Goal: Information Seeking & Learning: Compare options

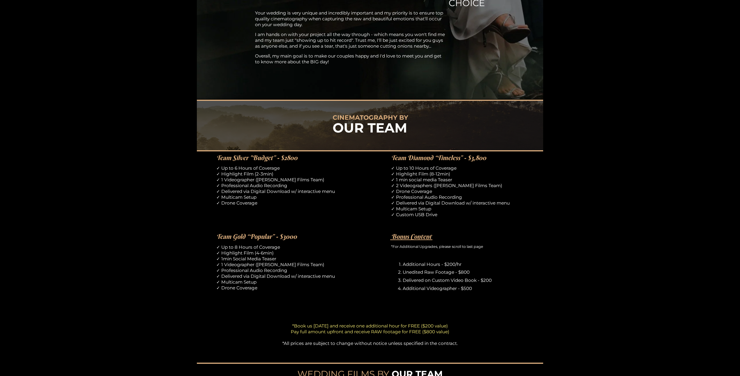
scroll to position [315, 0]
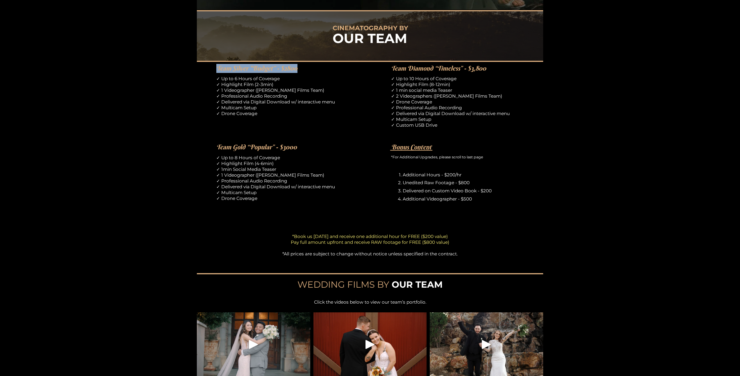
drag, startPoint x: 217, startPoint y: 70, endPoint x: 320, endPoint y: 74, distance: 103.7
click at [321, 74] on div "CINEMATOGRAPHY BY OUR TEAM Team Silver "Budget” - $2800 ✓ Up to 6 Hours of Cove…" at bounding box center [370, 199] width 740 height 378
click at [312, 85] on p "✓ Up to 6 Hours of Coverage ✓ Highlight Film (2-3min) ✓ 1 Videographer ([PERSON…" at bounding box center [282, 96] width 133 height 41
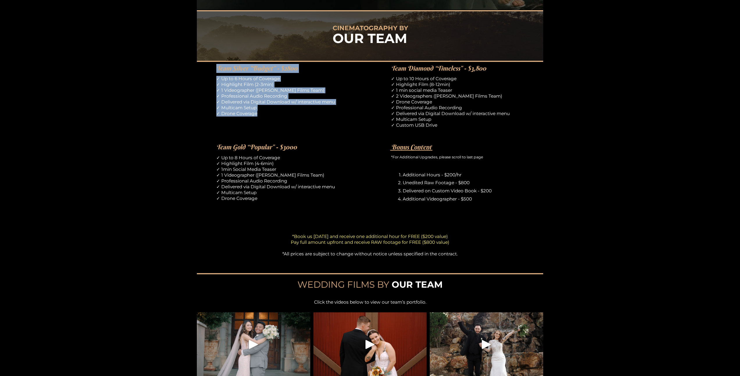
drag, startPoint x: 258, startPoint y: 114, endPoint x: 212, endPoint y: 71, distance: 63.8
click at [212, 71] on div "CINEMATOGRAPHY BY OUR TEAM Team Silver "Budget” - $2800 ✓ Up to 6 Hours of Cove…" at bounding box center [370, 199] width 740 height 378
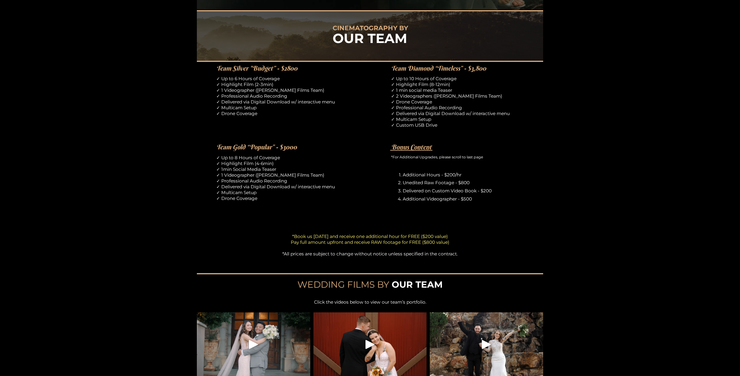
drag, startPoint x: 207, startPoint y: 70, endPoint x: 212, endPoint y: 69, distance: 4.9
click at [207, 70] on div "CINEMATOGRAPHY BY OUR TEAM Team Silver "Budget” - $2800 ✓ Up to 6 Hours of Cove…" at bounding box center [370, 199] width 740 height 378
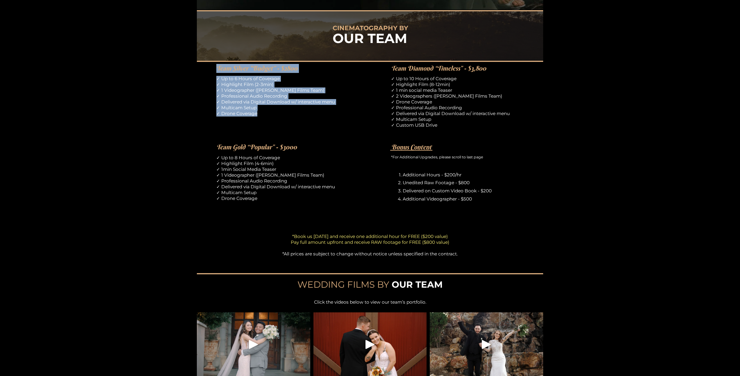
drag, startPoint x: 216, startPoint y: 68, endPoint x: 260, endPoint y: 126, distance: 73.5
click at [260, 126] on div "CINEMATOGRAPHY BY OUR TEAM Team Silver "Budget” - $2800 ✓ Up to 6 Hours of Cove…" at bounding box center [370, 199] width 740 height 378
click at [261, 126] on div "CINEMATOGRAPHY BY OUR TEAM Team Silver "Budget” - $2800 ✓ Up to 6 Hours of Cove…" at bounding box center [370, 199] width 740 height 378
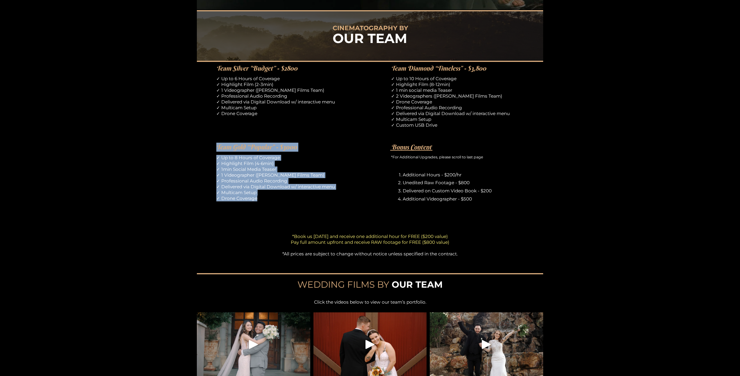
drag, startPoint x: 217, startPoint y: 145, endPoint x: 293, endPoint y: 205, distance: 96.3
click at [293, 205] on div "CINEMATOGRAPHY BY OUR TEAM Team Silver "Budget” - $2800 ✓ Up to 6 Hours of Cove…" at bounding box center [370, 199] width 740 height 378
drag, startPoint x: 260, startPoint y: 200, endPoint x: 207, endPoint y: 143, distance: 78.6
click at [207, 143] on div "CINEMATOGRAPHY BY OUR TEAM Team Silver "Budget” - $2800 ✓ Up to 6 Hours of Cove…" at bounding box center [370, 199] width 740 height 378
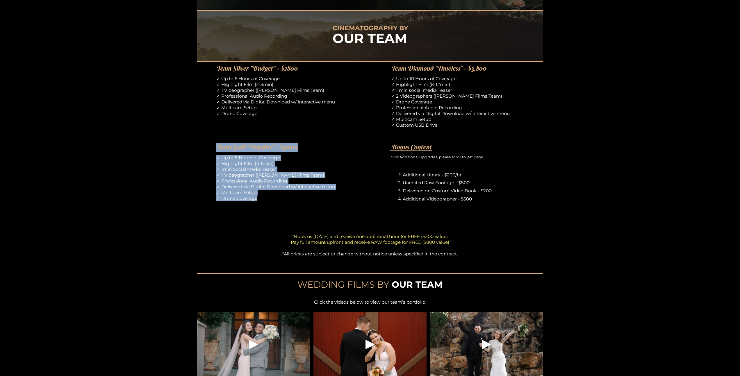
click at [207, 143] on div "CINEMATOGRAPHY BY OUR TEAM Team Silver "Budget” - $2800 ✓ Up to 6 Hours of Cove…" at bounding box center [370, 199] width 740 height 378
drag, startPoint x: 217, startPoint y: 145, endPoint x: 271, endPoint y: 186, distance: 67.4
click at [271, 186] on div "CINEMATOGRAPHY BY OUR TEAM Team Silver "Budget” - $2800 ✓ Up to 6 Hours of Cove…" at bounding box center [370, 199] width 740 height 378
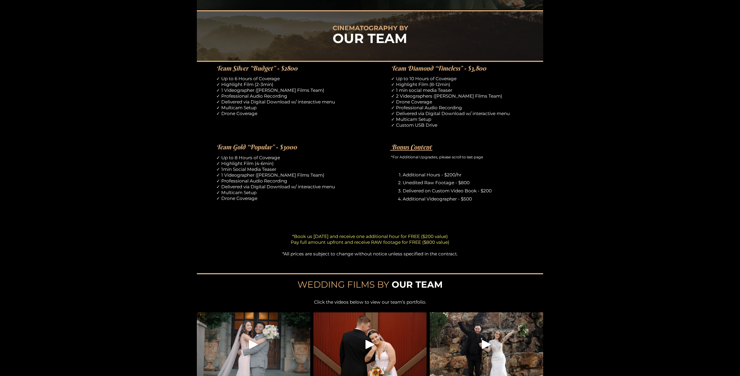
click at [269, 198] on p "✓ Up to 8 Hours of Coverage ✓ Highlight Film (4-6min) ✓ 1min Social Media Tease…" at bounding box center [282, 178] width 133 height 47
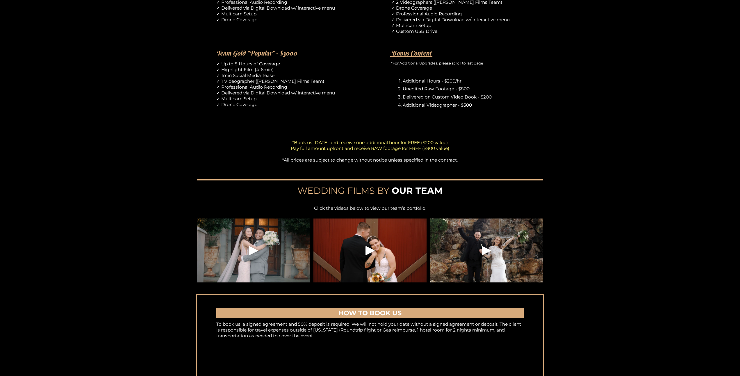
scroll to position [278, 0]
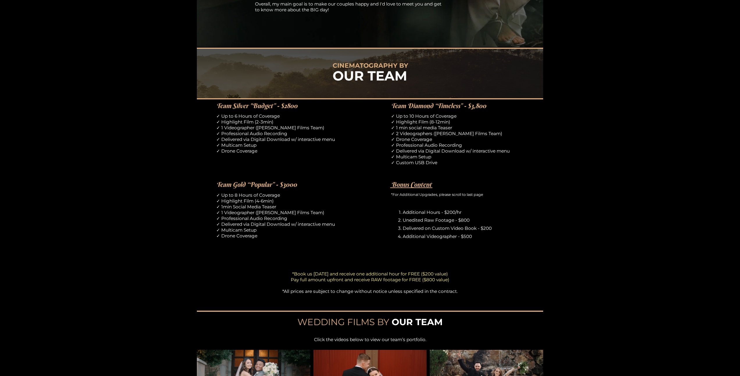
click at [106, 124] on div "CINEMATOGRAPHY BY OUR TEAM Team Silver "Budget” - $2800 ✓ Up to 6 Hours of Cove…" at bounding box center [370, 237] width 740 height 378
click at [102, 153] on div "CINEMATOGRAPHY BY OUR TEAM Team Silver "Budget” - $2800 ✓ Up to 6 Hours of Cove…" at bounding box center [370, 237] width 740 height 378
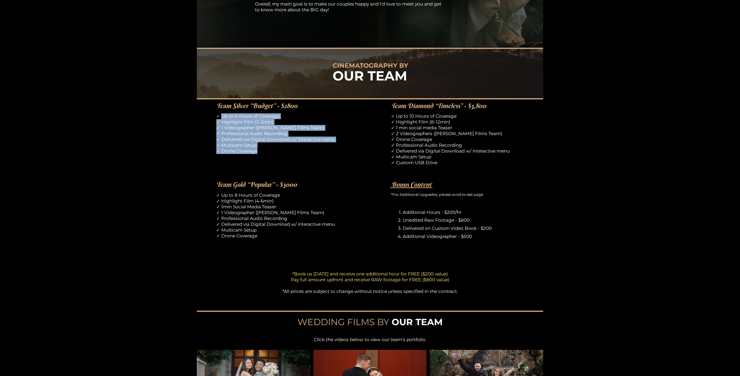
drag, startPoint x: 220, startPoint y: 116, endPoint x: 266, endPoint y: 153, distance: 58.5
click at [266, 153] on p "✓ Up to 6 Hours of Coverage ✓ Highlight Film (2-3min) ✓ 1 Videographer ([PERSON…" at bounding box center [282, 133] width 133 height 41
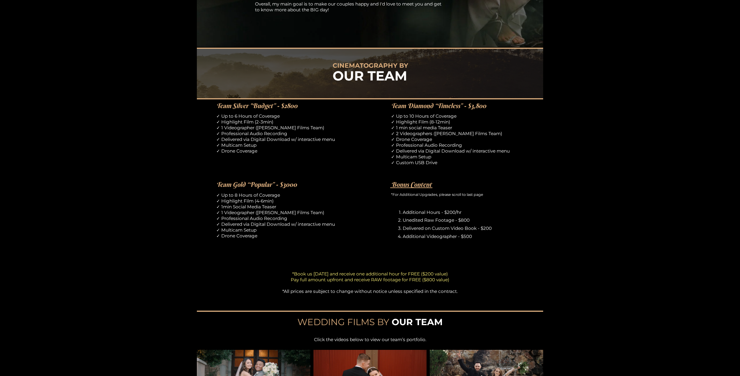
click at [265, 153] on p "✓ Up to 6 Hours of Coverage ✓ Highlight Film (2-3min) ✓ 1 Videographer ([PERSON…" at bounding box center [282, 133] width 133 height 41
click at [254, 152] on p "✓ Up to 6 Hours of Coverage ✓ Highlight Film (2-3min) ✓ 1 Videographer ([PERSON…" at bounding box center [282, 133] width 133 height 41
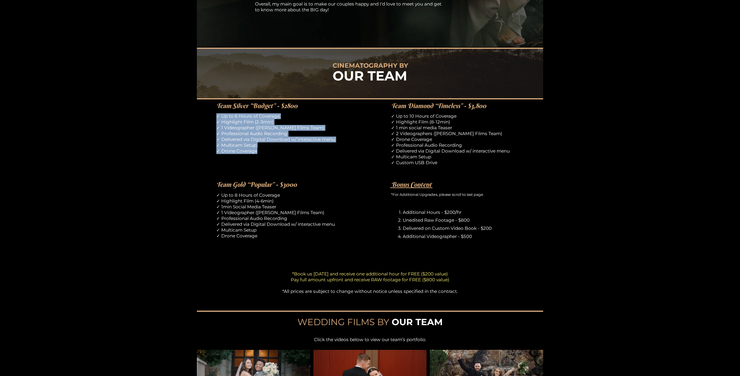
drag, startPoint x: 256, startPoint y: 152, endPoint x: 211, endPoint y: 119, distance: 55.7
click at [211, 119] on div "CINEMATOGRAPHY BY OUR TEAM Team Silver "Budget” - $2800 ✓ Up to 6 Hours of Cove…" at bounding box center [370, 237] width 740 height 378
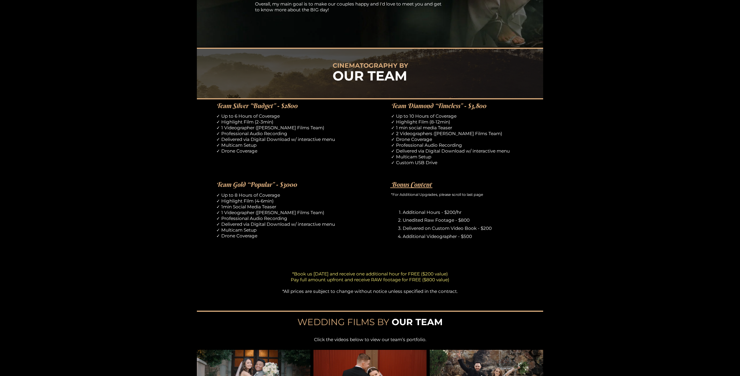
click at [173, 122] on div "CINEMATOGRAPHY BY OUR TEAM Team Silver "Budget” - $2800 ✓ Up to 6 Hours of Cove…" at bounding box center [370, 237] width 740 height 378
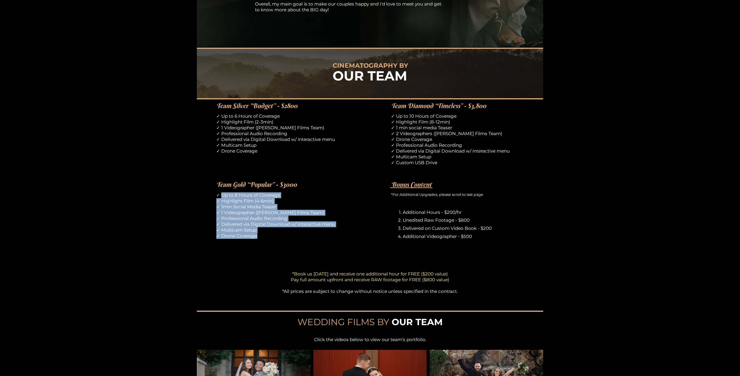
drag, startPoint x: 223, startPoint y: 197, endPoint x: 259, endPoint y: 239, distance: 55.3
click at [259, 239] on p "✓ Up to 8 Hours of Coverage ✓ Highlight Film (4-6min) ✓ 1min Social Media Tease…" at bounding box center [282, 216] width 133 height 47
click at [263, 238] on p "✓ Up to 8 Hours of Coverage ✓ Highlight Film (4-6min) ✓ 1min Social Media Tease…" at bounding box center [282, 216] width 133 height 47
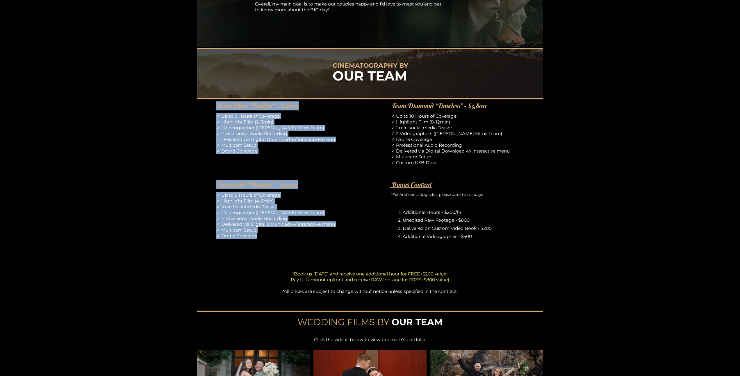
drag, startPoint x: 217, startPoint y: 105, endPoint x: 300, endPoint y: 245, distance: 163.0
click at [300, 245] on div "CINEMATOGRAPHY BY OUR TEAM Team Silver "Budget” - $2800 ✓ Up to 6 Hours of Cove…" at bounding box center [370, 237] width 740 height 378
click at [300, 244] on div "CINEMATOGRAPHY BY OUR TEAM Team Silver "Budget” - $2800 ✓ Up to 6 Hours of Cove…" at bounding box center [370, 237] width 740 height 378
drag, startPoint x: 226, startPoint y: 106, endPoint x: 291, endPoint y: 242, distance: 150.0
click at [291, 242] on div "CINEMATOGRAPHY BY OUR TEAM Team Silver "Budget” - $2800 ✓ Up to 6 Hours of Cove…" at bounding box center [370, 237] width 740 height 378
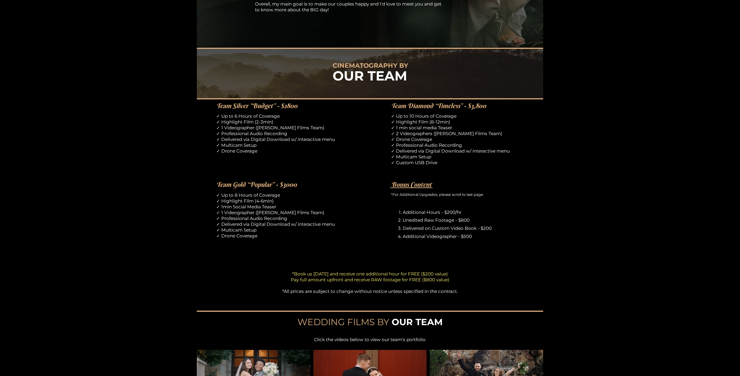
click at [291, 242] on div "✓ Up to 8 Hours of Coverage ✓ Highlight Film (4-6min) ✓ 1min Social Media Tease…" at bounding box center [282, 217] width 133 height 49
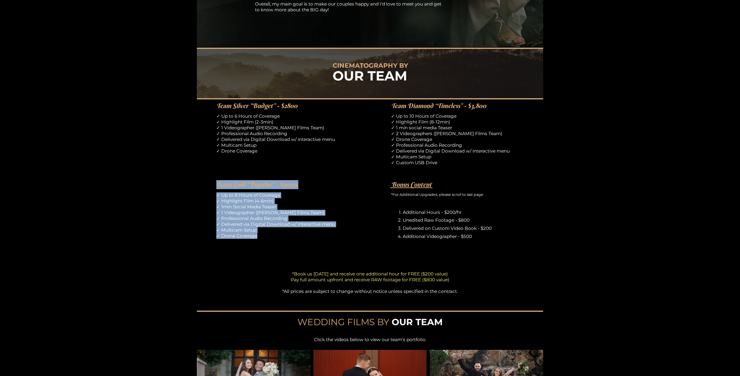
drag, startPoint x: 216, startPoint y: 182, endPoint x: 267, endPoint y: 242, distance: 79.4
click at [267, 242] on div "CINEMATOGRAPHY BY OUR TEAM Team Silver "Budget” - $2800 ✓ Up to 6 Hours of Cove…" at bounding box center [370, 237] width 740 height 378
click at [267, 242] on div "✓ Up to 8 Hours of Coverage ✓ Highlight Film (4-6min) ✓ 1min Social Media Tease…" at bounding box center [282, 217] width 133 height 49
drag, startPoint x: 217, startPoint y: 195, endPoint x: 249, endPoint y: 248, distance: 61.7
click at [249, 248] on div "CINEMATOGRAPHY BY OUR TEAM Team Silver "Budget” - $2800 ✓ Up to 6 Hours of Cove…" at bounding box center [370, 237] width 740 height 378
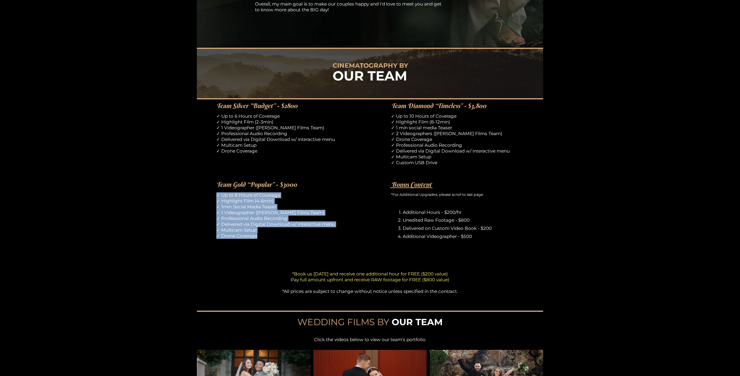
click at [263, 240] on div "✓ Up to 8 Hours of Coverage ✓ Highlight Film (4-6min) ✓ 1min Social Media Tease…" at bounding box center [282, 217] width 133 height 49
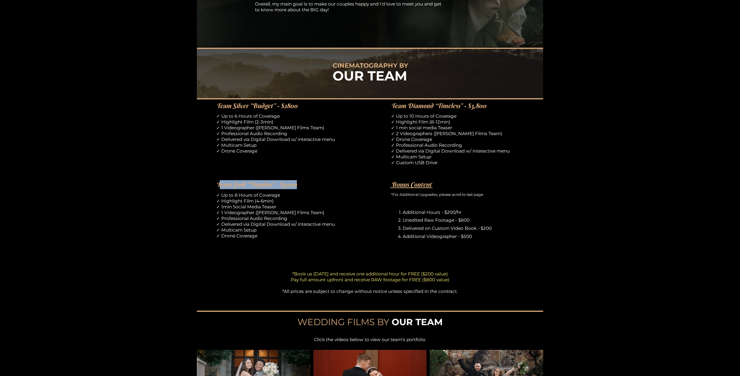
drag, startPoint x: 218, startPoint y: 184, endPoint x: 344, endPoint y: 191, distance: 125.5
click at [344, 191] on div "CINEMATOGRAPHY BY OUR TEAM Team Silver "Budget” - $2800 ✓ Up to 6 Hours of Cove…" at bounding box center [370, 237] width 740 height 378
click at [305, 195] on p "✓ Up to 8 Hours of Coverage ✓ Highlight Film (4-6min) ✓ 1min Social Media Tease…" at bounding box center [282, 216] width 133 height 47
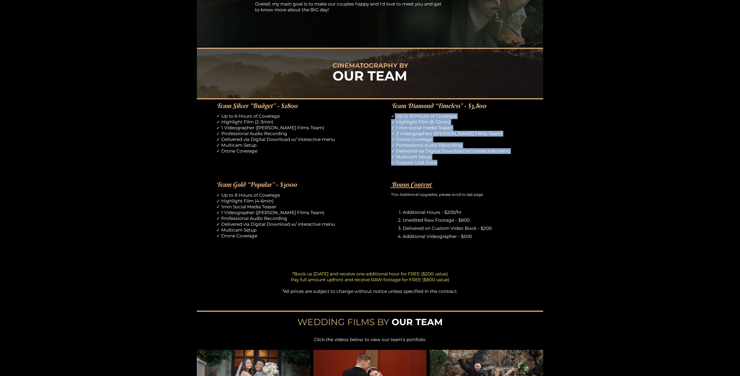
drag, startPoint x: 395, startPoint y: 115, endPoint x: 445, endPoint y: 173, distance: 76.3
click at [445, 173] on div "✓ Up to 10 Hours of Coverage ✓ Highlight Film (8-12min) ✓ 1 min social media Te…" at bounding box center [457, 144] width 133 height 63
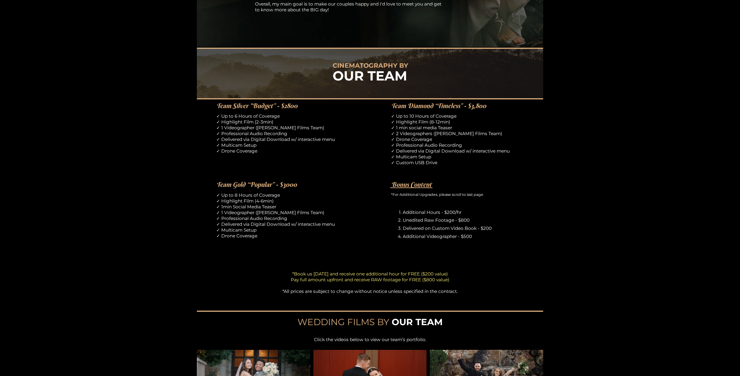
drag, startPoint x: 393, startPoint y: 107, endPoint x: 502, endPoint y: 106, distance: 108.8
click at [501, 101] on div "Team Diamond “Timeless” - $3,800" at bounding box center [457, 105] width 133 height 10
click at [501, 111] on div "CINEMATOGRAPHY BY OUR TEAM Team Silver "Budget” - $2800 ✓ Up to 6 Hours of Cove…" at bounding box center [370, 237] width 740 height 378
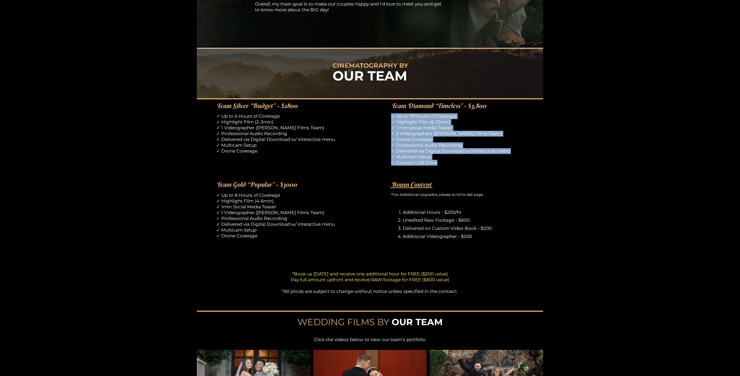
drag, startPoint x: 439, startPoint y: 163, endPoint x: 380, endPoint y: 112, distance: 77.8
click at [380, 112] on div "CINEMATOGRAPHY BY OUR TEAM Team Silver "Budget” - $2800 ✓ Up to 6 Hours of Cove…" at bounding box center [370, 237] width 740 height 378
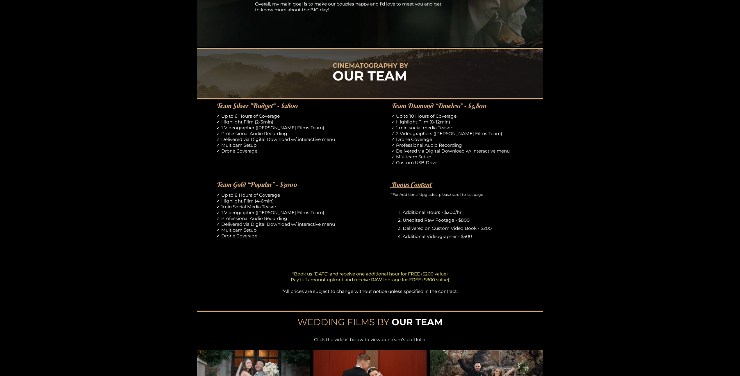
click at [375, 118] on div "CINEMATOGRAPHY BY OUR TEAM Team Silver "Budget” - $2800 ✓ Up to 6 Hours of Cove…" at bounding box center [370, 237] width 740 height 378
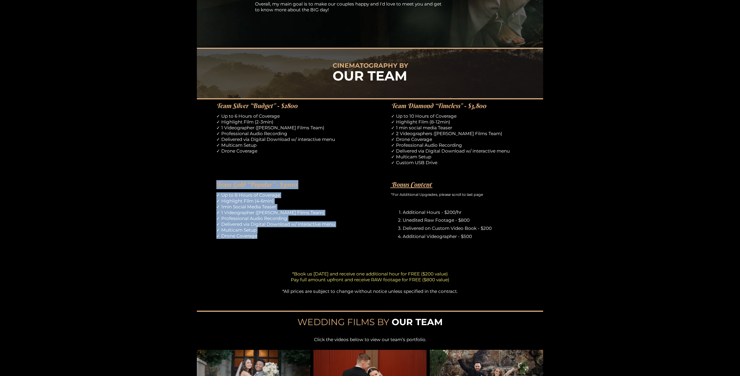
drag, startPoint x: 217, startPoint y: 182, endPoint x: 260, endPoint y: 233, distance: 66.7
click at [260, 233] on div "CINEMATOGRAPHY BY OUR TEAM Team Silver "Budget” - $2800 ✓ Up to 6 Hours of Cove…" at bounding box center [370, 237] width 740 height 378
click at [260, 235] on p "✓ Up to 8 Hours of Coverage ✓ Highlight Film (4-6min) ✓ 1min Social Media Tease…" at bounding box center [282, 216] width 133 height 47
drag, startPoint x: 259, startPoint y: 236, endPoint x: 203, endPoint y: 185, distance: 75.6
click at [203, 185] on div "CINEMATOGRAPHY BY OUR TEAM Team Silver "Budget” - $2800 ✓ Up to 6 Hours of Cove…" at bounding box center [370, 237] width 740 height 378
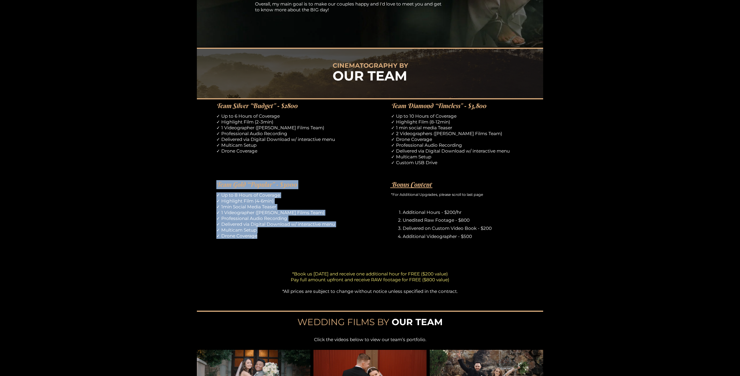
click at [203, 185] on div "CINEMATOGRAPHY BY OUR TEAM Team Silver "Budget” - $2800 ✓ Up to 6 Hours of Cove…" at bounding box center [370, 237] width 740 height 378
drag, startPoint x: 217, startPoint y: 183, endPoint x: 264, endPoint y: 237, distance: 71.9
click at [264, 237] on div "CINEMATOGRAPHY BY OUR TEAM Team Silver "Budget” - $2800 ✓ Up to 6 Hours of Cove…" at bounding box center [370, 237] width 740 height 378
click at [264, 237] on p "✓ Up to 8 Hours of Coverage ✓ Highlight Film (4-6min) ✓ 1min Social Media Tease…" at bounding box center [282, 216] width 133 height 47
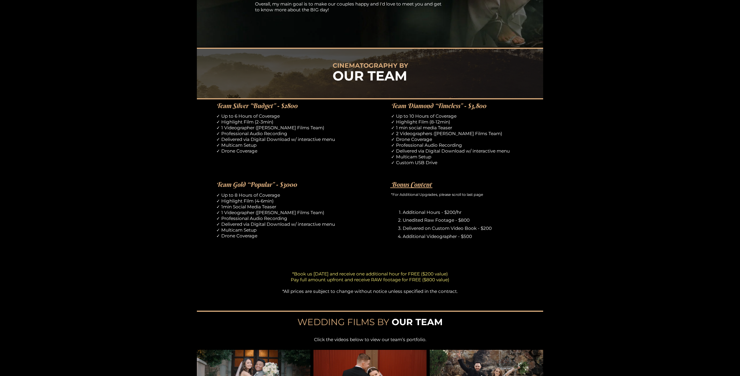
click at [238, 213] on p "✓ Up to 8 Hours of Coverage ✓ Highlight Film (4-6min) ✓ 1min Social Media Tease…" at bounding box center [282, 216] width 133 height 47
drag, startPoint x: 220, startPoint y: 214, endPoint x: 328, endPoint y: 213, distance: 107.9
click at [328, 213] on p "✓ Up to 8 Hours of Coverage ✓ Highlight Film (4-6min) ✓ 1min Social Media Tease…" at bounding box center [282, 216] width 133 height 47
drag, startPoint x: 311, startPoint y: 212, endPoint x: 209, endPoint y: 209, distance: 101.8
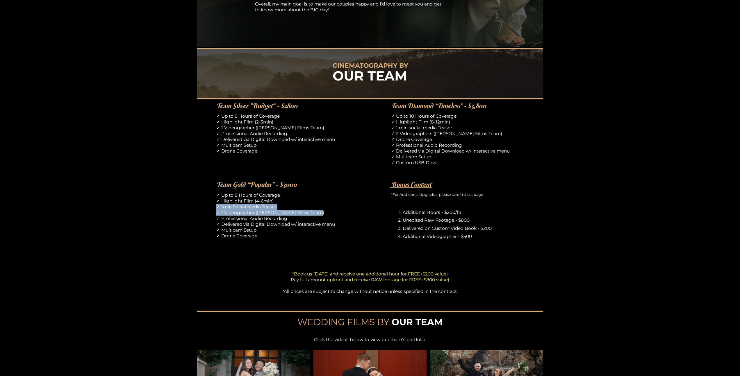
click at [209, 209] on div "CINEMATOGRAPHY BY OUR TEAM Team Silver "Budget” - $2800 ✓ Up to 6 Hours of Cove…" at bounding box center [370, 237] width 740 height 378
click at [207, 210] on div "CINEMATOGRAPHY BY OUR TEAM Team Silver "Budget” - $2800 ✓ Up to 6 Hours of Cove…" at bounding box center [370, 237] width 740 height 378
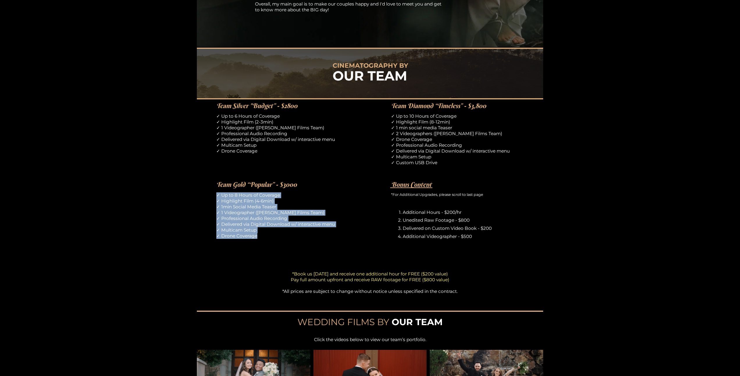
drag, startPoint x: 258, startPoint y: 237, endPoint x: 211, endPoint y: 195, distance: 62.4
click at [211, 195] on div "CINEMATOGRAPHY BY OUR TEAM Team Silver "Budget” - $2800 ✓ Up to 6 Hours of Cove…" at bounding box center [370, 237] width 740 height 378
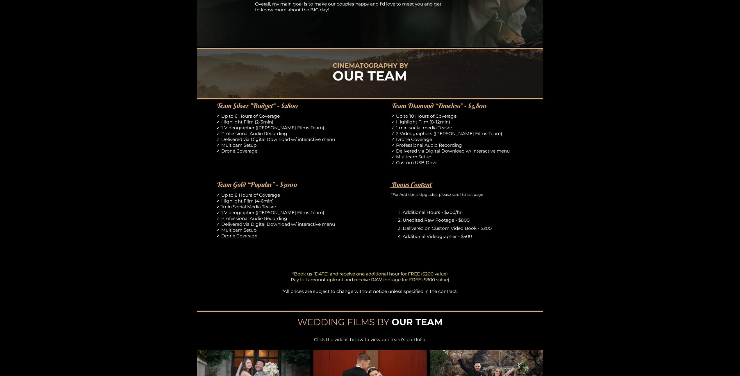
click at [207, 194] on div "CINEMATOGRAPHY BY OUR TEAM Team Silver "Budget” - $2800 ✓ Up to 6 Hours of Cove…" at bounding box center [370, 237] width 740 height 378
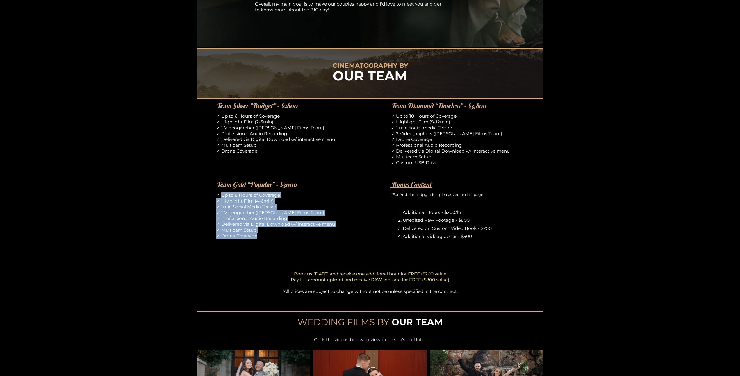
drag, startPoint x: 221, startPoint y: 194, endPoint x: 263, endPoint y: 239, distance: 61.5
click at [263, 239] on p "✓ Up to 8 Hours of Coverage ✓ Highlight Film (4-6min) ✓ 1min Social Media Tease…" at bounding box center [282, 216] width 133 height 47
drag, startPoint x: 258, startPoint y: 236, endPoint x: 209, endPoint y: 196, distance: 63.0
click at [209, 196] on div "CINEMATOGRAPHY BY OUR TEAM Team Silver "Budget” - $2800 ✓ Up to 6 Hours of Cove…" at bounding box center [370, 237] width 740 height 378
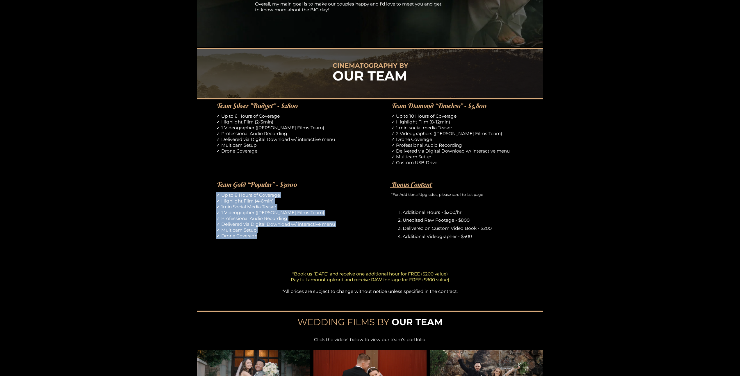
click at [209, 196] on div "CINEMATOGRAPHY BY OUR TEAM Team Silver "Budget” - $2800 ✓ Up to 6 Hours of Cove…" at bounding box center [370, 237] width 740 height 378
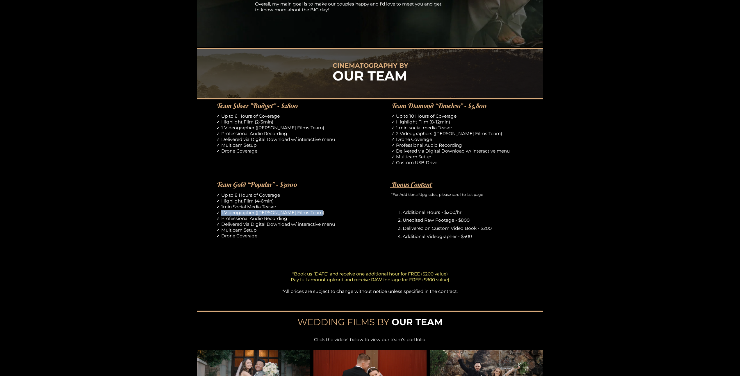
drag, startPoint x: 221, startPoint y: 211, endPoint x: 327, endPoint y: 211, distance: 105.9
click at [327, 211] on p "✓ Up to 8 Hours of Coverage ✓ Highlight Film (4-6min) ✓ 1min Social Media Tease…" at bounding box center [282, 216] width 133 height 47
click at [269, 232] on p "✓ Up to 8 Hours of Coverage ✓ Highlight Film (4-6min) ✓ 1min Social Media Tease…" at bounding box center [282, 216] width 133 height 47
drag, startPoint x: 257, startPoint y: 232, endPoint x: 209, endPoint y: 229, distance: 47.8
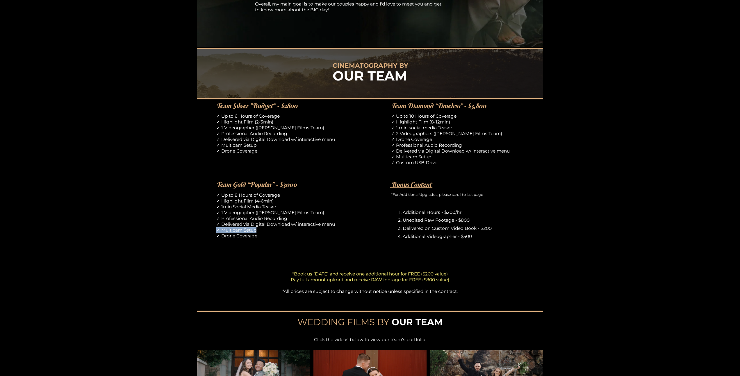
click at [209, 229] on div "CINEMATOGRAPHY BY OUR TEAM Team Silver "Budget” - $2800 ✓ Up to 6 Hours of Cove…" at bounding box center [370, 237] width 740 height 378
click at [182, 231] on div "CINEMATOGRAPHY BY OUR TEAM Team Silver "Budget” - $2800 ✓ Up to 6 Hours of Cove…" at bounding box center [370, 237] width 740 height 378
drag, startPoint x: 221, startPoint y: 230, endPoint x: 262, endPoint y: 230, distance: 41.0
click at [262, 230] on p "✓ Up to 8 Hours of Coverage ✓ Highlight Film (4-6min) ✓ 1min Social Media Tease…" at bounding box center [282, 216] width 133 height 47
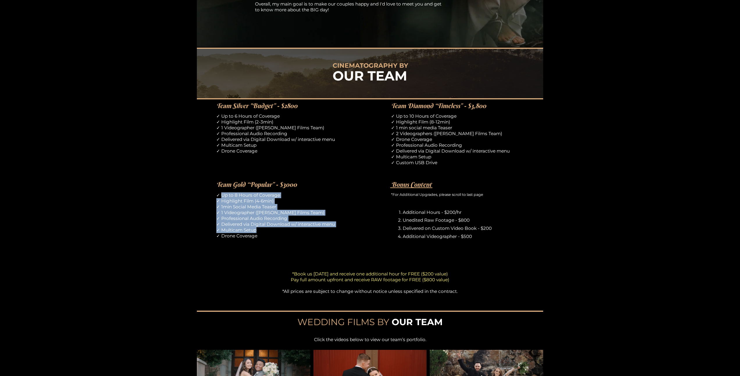
drag, startPoint x: 220, startPoint y: 195, endPoint x: 264, endPoint y: 233, distance: 57.8
click at [264, 233] on p "✓ Up to 8 Hours of Coverage ✓ Highlight Film (4-6min) ✓ 1min Social Media Tease…" at bounding box center [282, 216] width 133 height 47
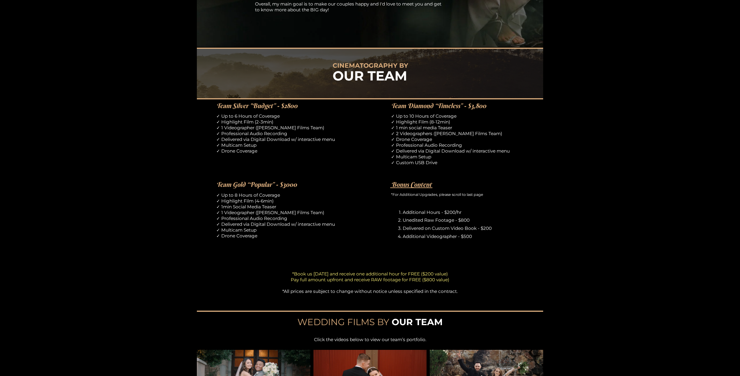
click at [263, 239] on div "✓ Up to 8 Hours of Coverage ✓ Highlight Film (4-6min) ✓ 1min Social Media Tease…" at bounding box center [282, 217] width 133 height 49
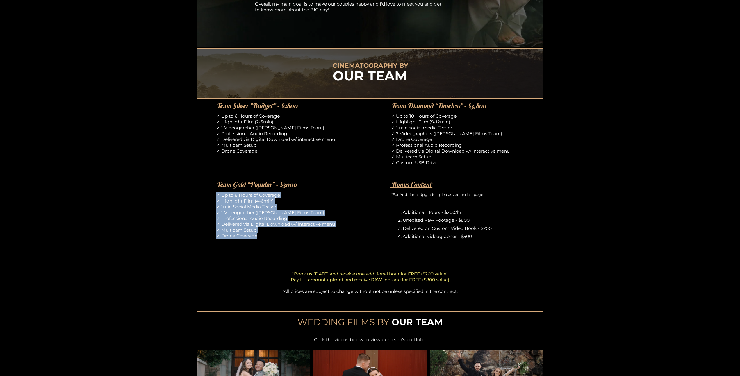
drag, startPoint x: 257, startPoint y: 236, endPoint x: 190, endPoint y: 195, distance: 79.2
click at [204, 192] on div "CINEMATOGRAPHY BY OUR TEAM Team Silver "Budget” - $2800 ✓ Up to 6 Hours of Cove…" at bounding box center [370, 237] width 740 height 378
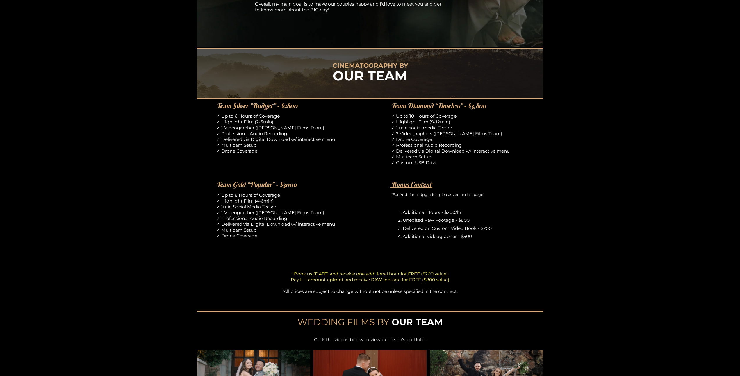
click at [186, 195] on div "CINEMATOGRAPHY BY OUR TEAM Team Silver "Budget” - $2800 ✓ Up to 6 Hours of Cove…" at bounding box center [370, 237] width 740 height 378
drag, startPoint x: 261, startPoint y: 237, endPoint x: 198, endPoint y: 221, distance: 65.5
click at [198, 221] on div "CINEMATOGRAPHY BY OUR TEAM Team Silver "Budget” - $2800 ✓ Up to 6 Hours of Cove…" at bounding box center [370, 237] width 740 height 378
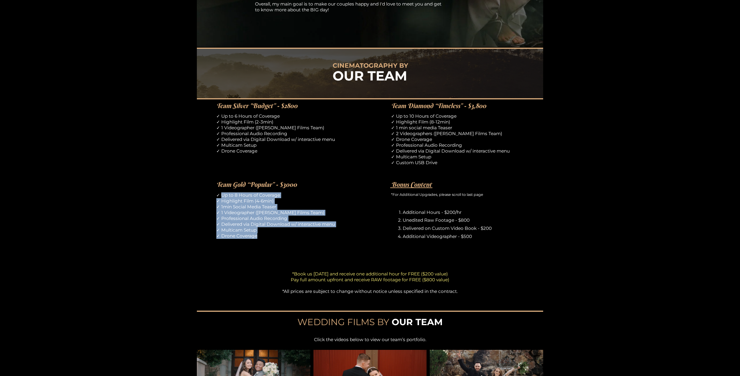
drag, startPoint x: 221, startPoint y: 194, endPoint x: 262, endPoint y: 238, distance: 60.1
click at [262, 238] on p "✓ Up to 8 Hours of Coverage ✓ Highlight Film (4-6min) ✓ 1min Social Media Tease…" at bounding box center [282, 216] width 133 height 47
click at [263, 238] on p "✓ Up to 8 Hours of Coverage ✓ Highlight Film (4-6min) ✓ 1min Social Media Tease…" at bounding box center [282, 216] width 133 height 47
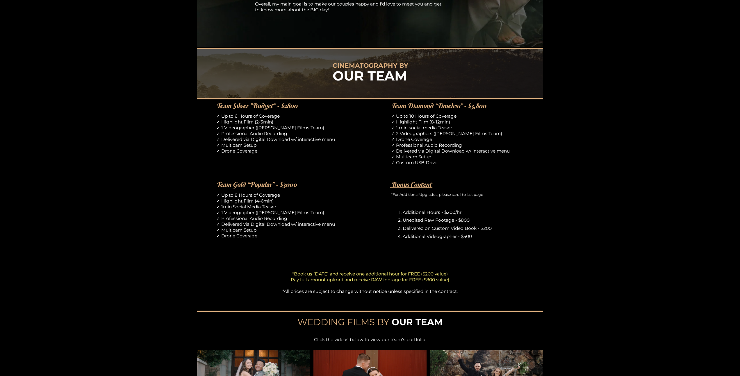
click at [259, 234] on p "✓ Up to 8 Hours of Coverage ✓ Highlight Film (4-6min) ✓ 1min Social Media Tease…" at bounding box center [282, 216] width 133 height 47
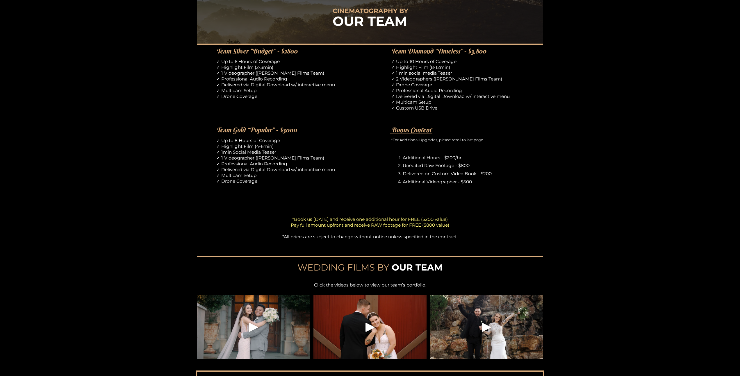
scroll to position [302, 0]
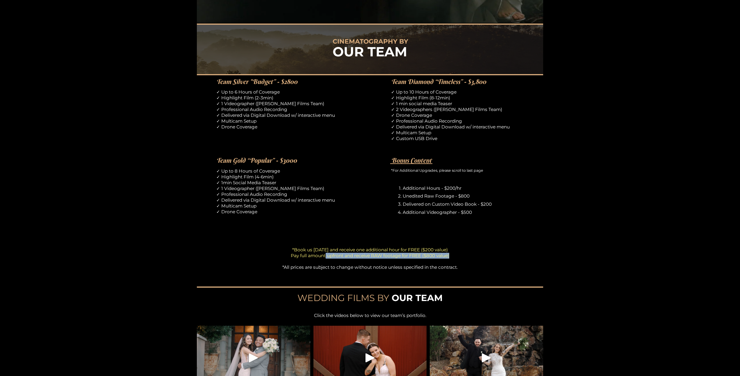
drag, startPoint x: 325, startPoint y: 256, endPoint x: 475, endPoint y: 255, distance: 149.2
click at [475, 255] on p "*Book us [DATE] and receive one additional hour for FREE ($200 value) Pay full …" at bounding box center [370, 258] width 269 height 23
drag, startPoint x: 451, startPoint y: 256, endPoint x: 392, endPoint y: 256, distance: 59.3
click at [392, 256] on p "*Book us [DATE] and receive one additional hour for FREE ($200 value) Pay full …" at bounding box center [370, 258] width 269 height 23
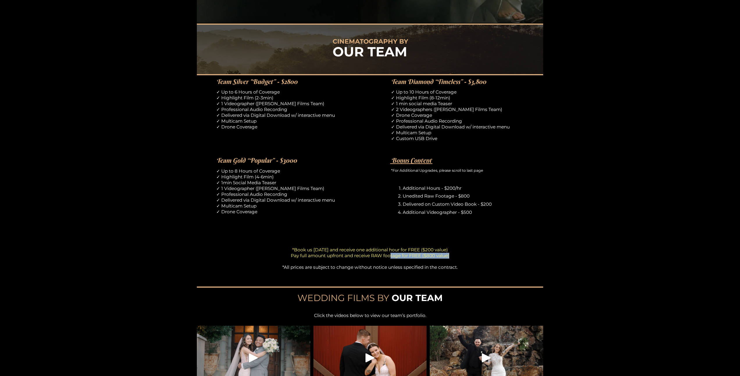
click at [392, 256] on span "*Book us [DATE] and receive one additional hour for FREE ($200 value) Pay full …" at bounding box center [370, 252] width 159 height 11
drag, startPoint x: 290, startPoint y: 257, endPoint x: 468, endPoint y: 256, distance: 178.3
click at [468, 256] on p "*Book us [DATE] and receive one additional hour for FREE ($200 value) Pay full …" at bounding box center [370, 258] width 269 height 23
drag, startPoint x: 451, startPoint y: 257, endPoint x: 286, endPoint y: 256, distance: 165.5
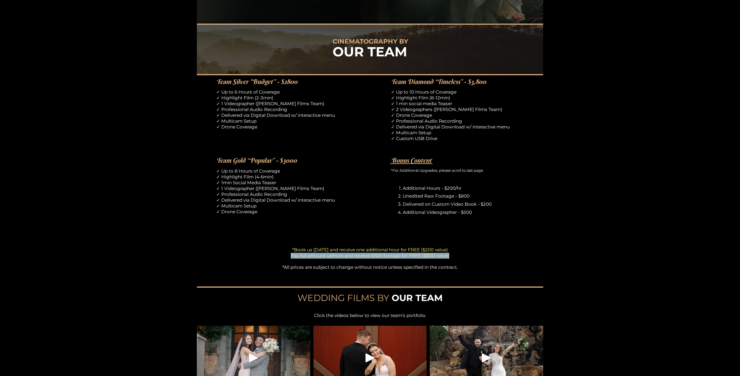
click at [286, 256] on p "*Book us [DATE] and receive one additional hour for FREE ($200 value) Pay full …" at bounding box center [370, 258] width 269 height 23
click at [285, 256] on p "*Book us [DATE] and receive one additional hour for FREE ($200 value) Pay full …" at bounding box center [370, 258] width 269 height 23
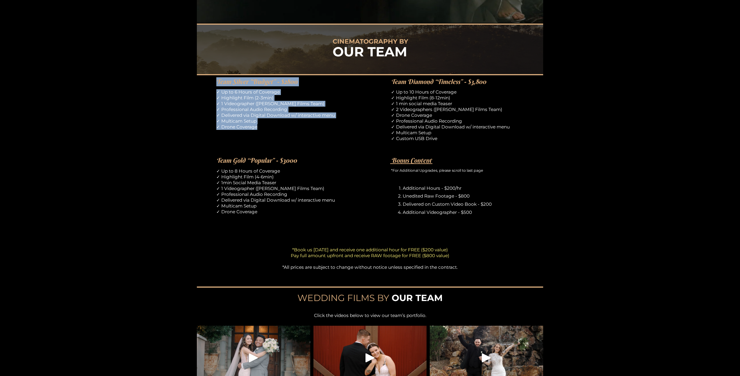
drag, startPoint x: 217, startPoint y: 79, endPoint x: 267, endPoint y: 131, distance: 72.4
click at [267, 131] on div "CINEMATOGRAPHY BY OUR TEAM Team Silver "Budget” - $2800 ✓ Up to 6 Hours of Cove…" at bounding box center [370, 213] width 740 height 378
click at [267, 131] on div "✓ Up to 6 Hours of Coverage ✓ Highlight Film (2-3min) ✓ 1 Videographer ([PERSON…" at bounding box center [282, 113] width 133 height 49
drag, startPoint x: 259, startPoint y: 128, endPoint x: 215, endPoint y: 83, distance: 63.1
click at [215, 83] on div "CINEMATOGRAPHY BY OUR TEAM Team Silver "Budget” - $2800 ✓ Up to 6 Hours of Cove…" at bounding box center [370, 213] width 740 height 378
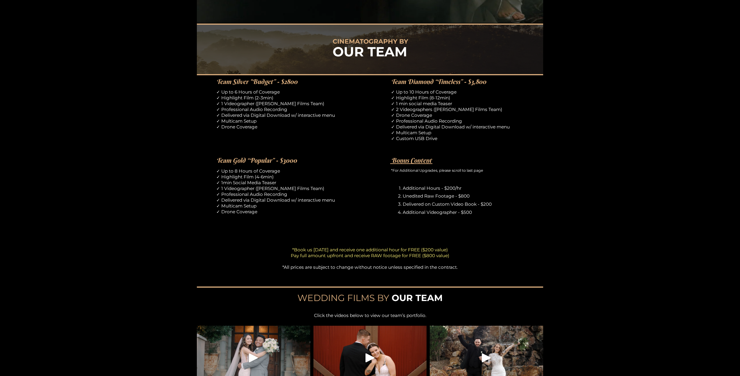
click at [200, 84] on div "CINEMATOGRAPHY BY OUR TEAM Team Silver "Budget” - $2800 ✓ Up to 6 Hours of Cove…" at bounding box center [370, 213] width 740 height 378
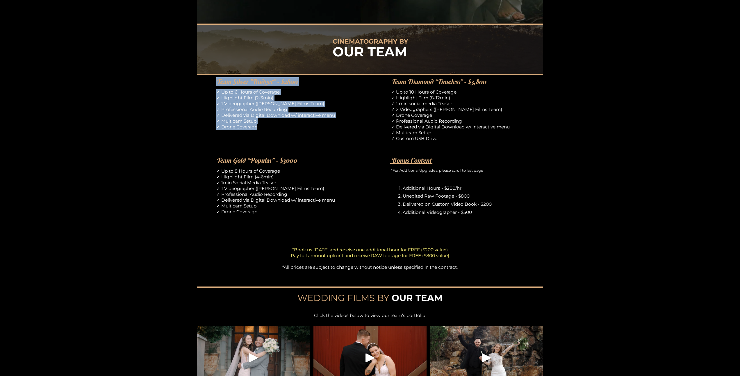
drag, startPoint x: 216, startPoint y: 82, endPoint x: 257, endPoint y: 136, distance: 68.1
click at [257, 136] on div "CINEMATOGRAPHY BY OUR TEAM Team Silver "Budget” - $2800 ✓ Up to 6 Hours of Cove…" at bounding box center [370, 213] width 740 height 378
click at [257, 131] on div "✓ Up to 6 Hours of Coverage ✓ Highlight Film (2-3min) ✓ 1 Videographer ([PERSON…" at bounding box center [282, 113] width 133 height 49
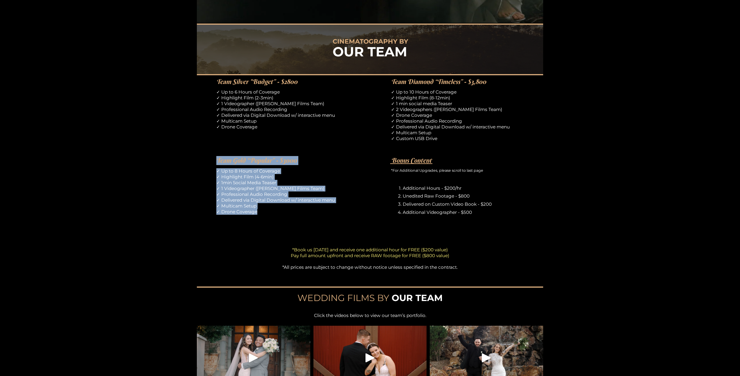
drag, startPoint x: 257, startPoint y: 214, endPoint x: 209, endPoint y: 155, distance: 76.6
click at [209, 155] on div "CINEMATOGRAPHY BY OUR TEAM Team Silver "Budget” - $2800 ✓ Up to 6 Hours of Cove…" at bounding box center [370, 213] width 740 height 378
drag, startPoint x: 218, startPoint y: 161, endPoint x: 264, endPoint y: 213, distance: 69.4
click at [264, 213] on div "CINEMATOGRAPHY BY OUR TEAM Team Silver "Budget” - $2800 ✓ Up to 6 Hours of Cove…" at bounding box center [370, 213] width 740 height 378
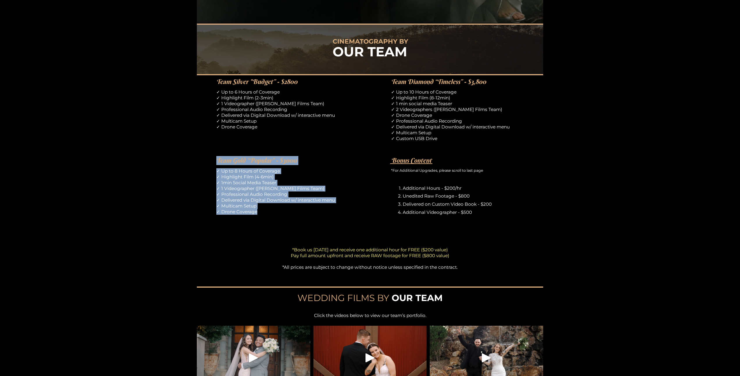
click at [264, 212] on p "✓ Up to 8 Hours of Coverage ✓ Highlight Film (4-6min) ✓ 1min Social Media Tease…" at bounding box center [282, 191] width 133 height 47
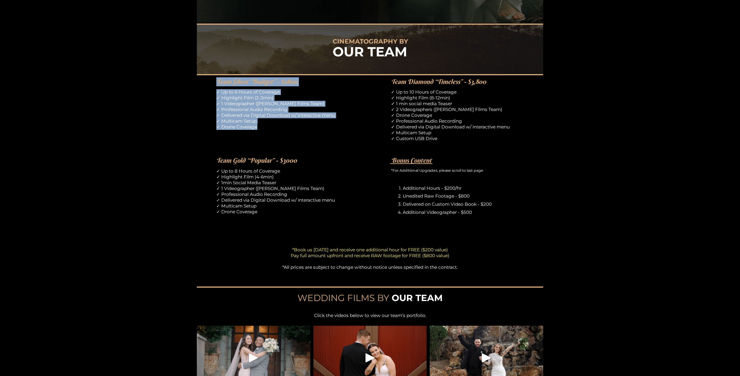
drag, startPoint x: 218, startPoint y: 82, endPoint x: 271, endPoint y: 131, distance: 72.0
click at [271, 131] on div "CINEMATOGRAPHY BY OUR TEAM Team Silver "Budget” - $2800 ✓ Up to 6 Hours of Cove…" at bounding box center [370, 213] width 740 height 378
click at [271, 131] on div "✓ Up to 6 Hours of Coverage ✓ Highlight Film (2-3min) ✓ 1 Videographer ([PERSON…" at bounding box center [282, 113] width 133 height 49
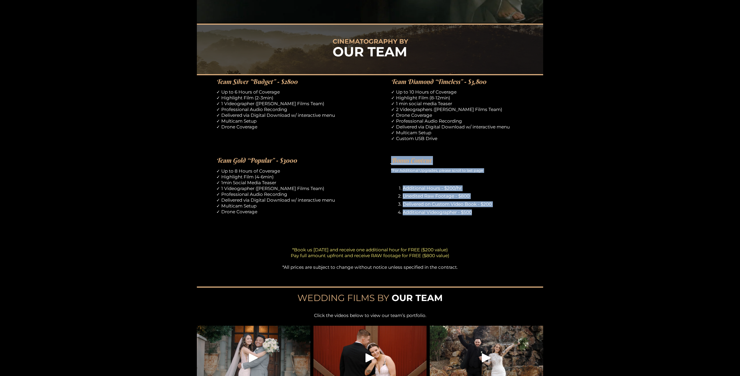
drag, startPoint x: 391, startPoint y: 159, endPoint x: 480, endPoint y: 221, distance: 108.8
click at [480, 221] on div "CINEMATOGRAPHY BY OUR TEAM Team Silver "Budget” - $2800 ✓ Up to 6 Hours of Cove…" at bounding box center [370, 213] width 740 height 378
click at [481, 220] on div "CINEMATOGRAPHY BY OUR TEAM Team Silver "Budget” - $2800 ✓ Up to 6 Hours of Cove…" at bounding box center [370, 213] width 740 height 378
drag, startPoint x: 478, startPoint y: 216, endPoint x: 387, endPoint y: 157, distance: 108.3
click at [387, 157] on div "CINEMATOGRAPHY BY OUR TEAM Team Silver "Budget” - $2800 ✓ Up to 6 Hours of Cove…" at bounding box center [370, 213] width 740 height 378
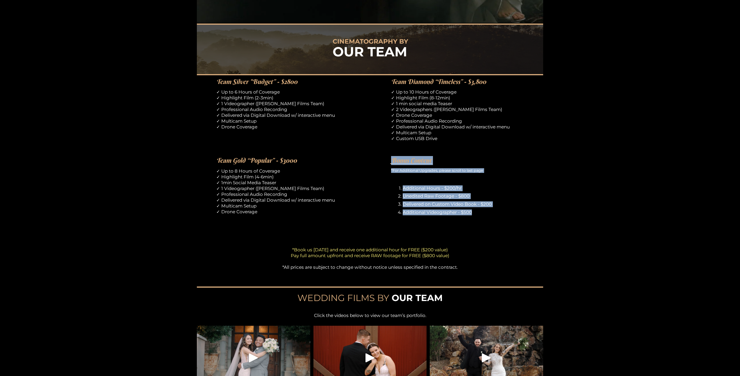
click at [387, 157] on div "CINEMATOGRAPHY BY OUR TEAM Team Silver "Budget” - $2800 ✓ Up to 6 Hours of Cove…" at bounding box center [370, 213] width 740 height 378
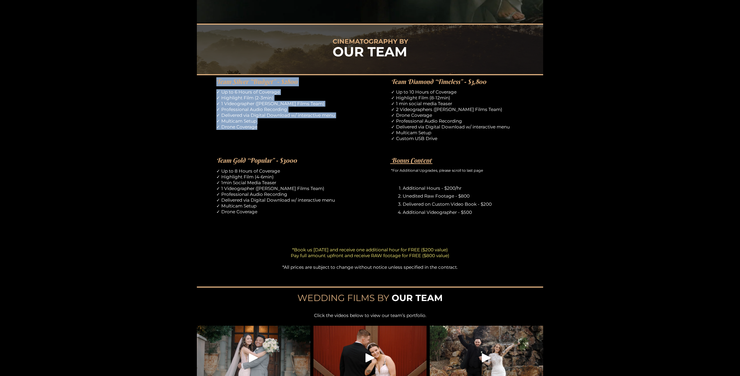
drag, startPoint x: 216, startPoint y: 82, endPoint x: 261, endPoint y: 127, distance: 64.0
click at [261, 127] on div "CINEMATOGRAPHY BY OUR TEAM Team Silver "Budget” - $2800 ✓ Up to 6 Hours of Cove…" at bounding box center [370, 213] width 740 height 378
click at [261, 127] on p "✓ Up to 6 Hours of Coverage ✓ Highlight Film (2-3min) ✓ 1 Videographer ([PERSON…" at bounding box center [282, 109] width 133 height 41
